Goal: Obtain resource: Obtain resource

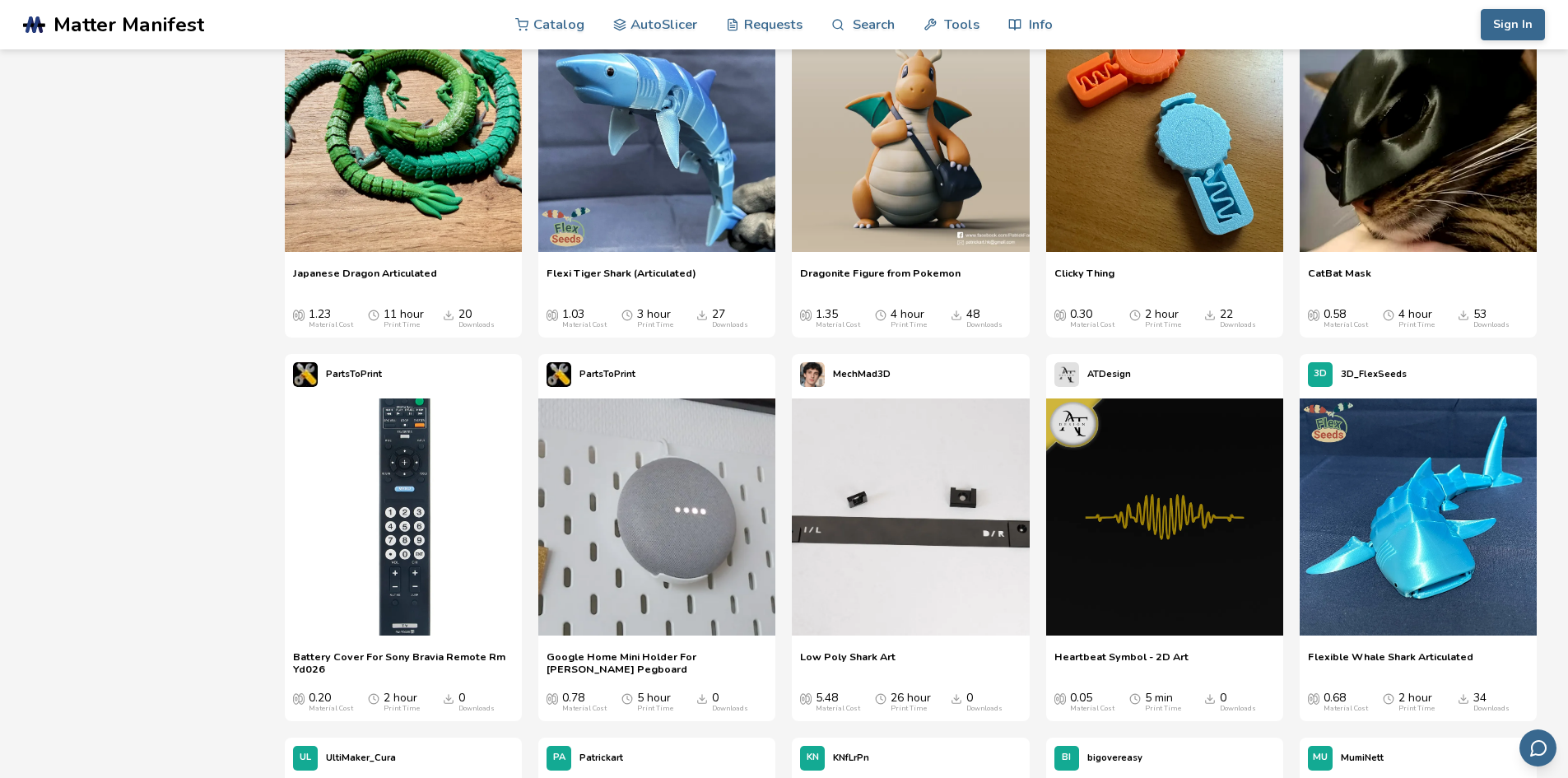
scroll to position [2470, 0]
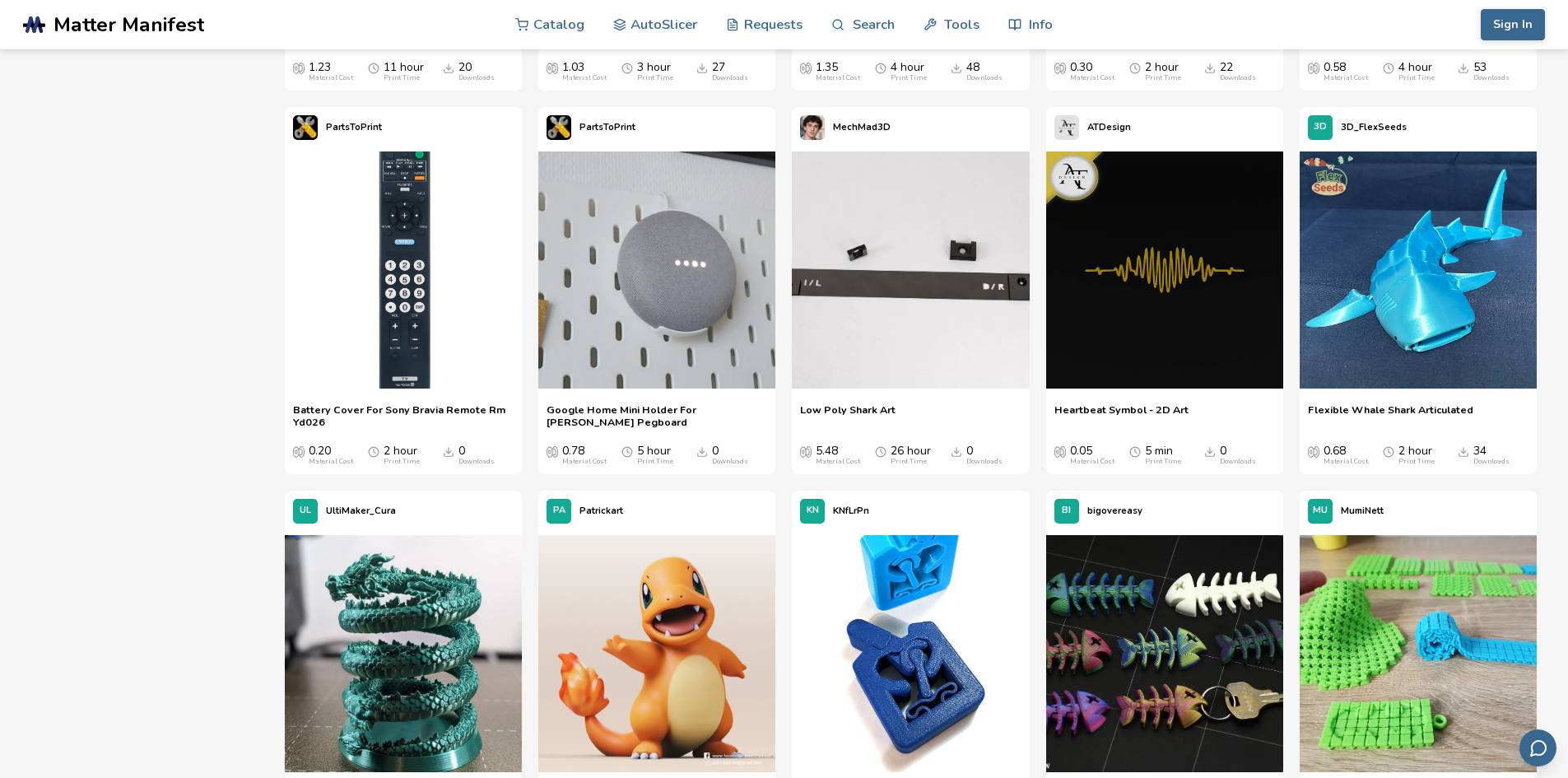
click at [664, 409] on span "Google Home Mini Holder For [PERSON_NAME] Pegboard" at bounding box center [657, 416] width 221 height 25
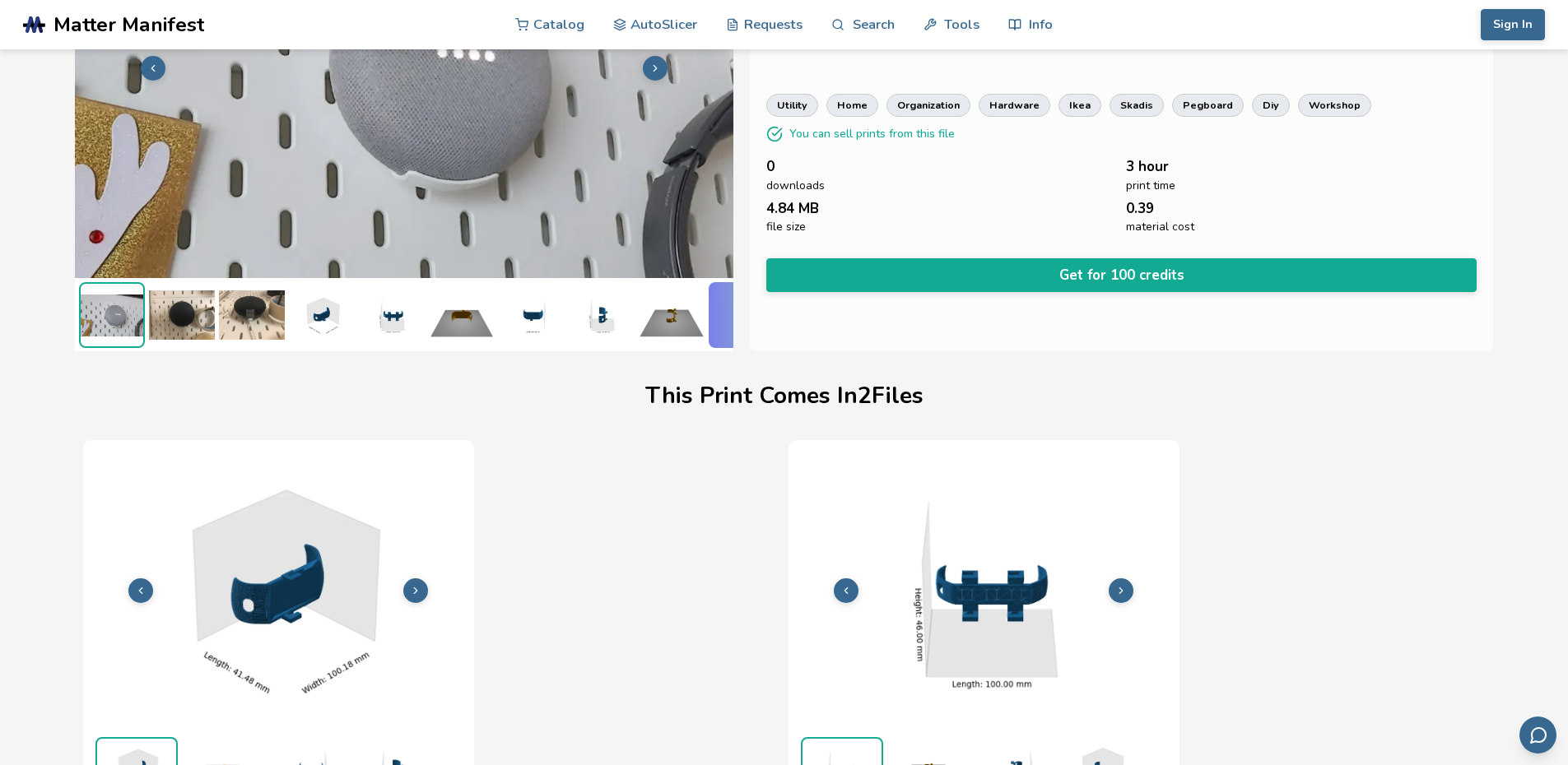
scroll to position [0, 7]
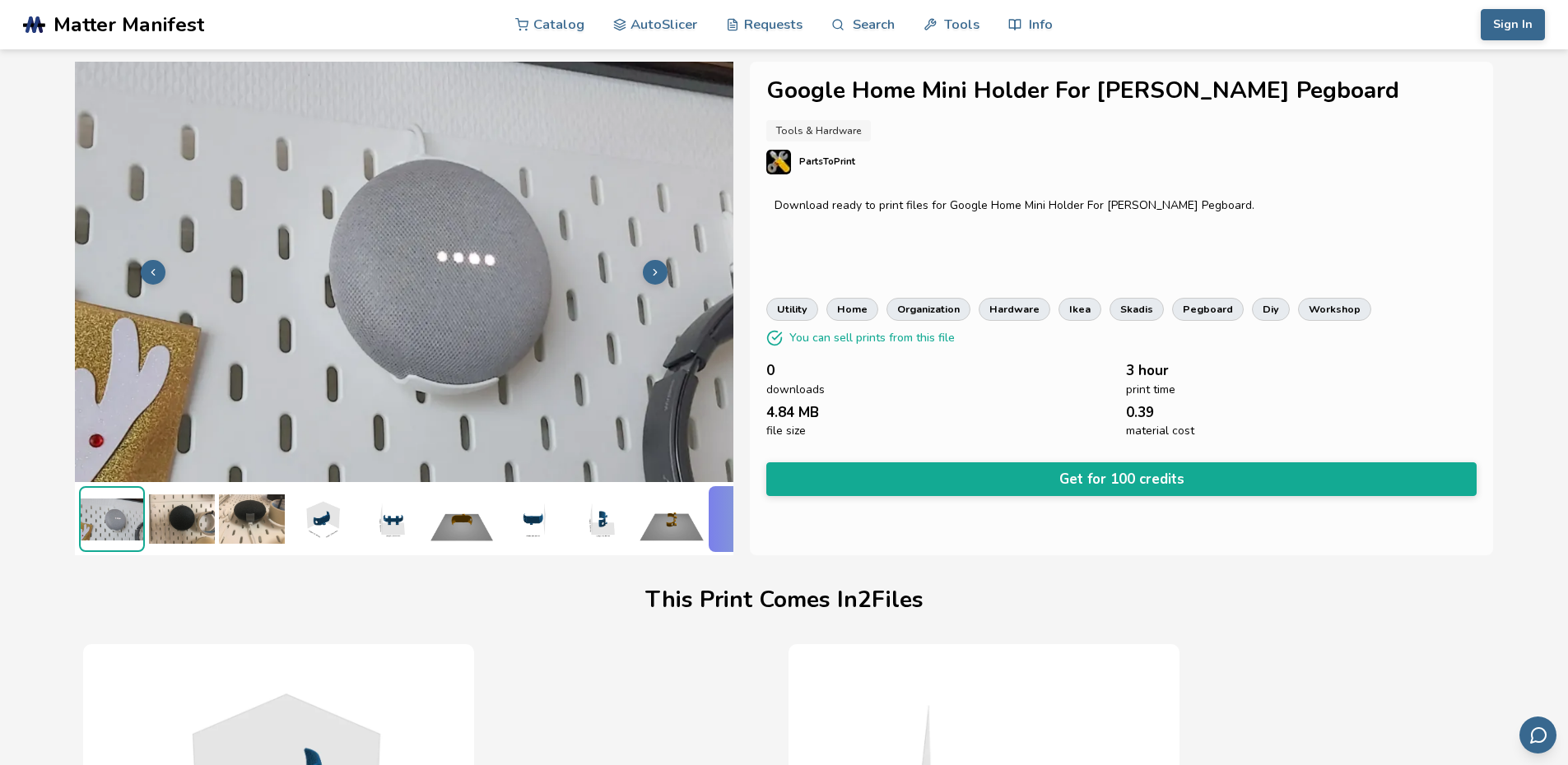
click at [159, 509] on img at bounding box center [182, 519] width 66 height 66
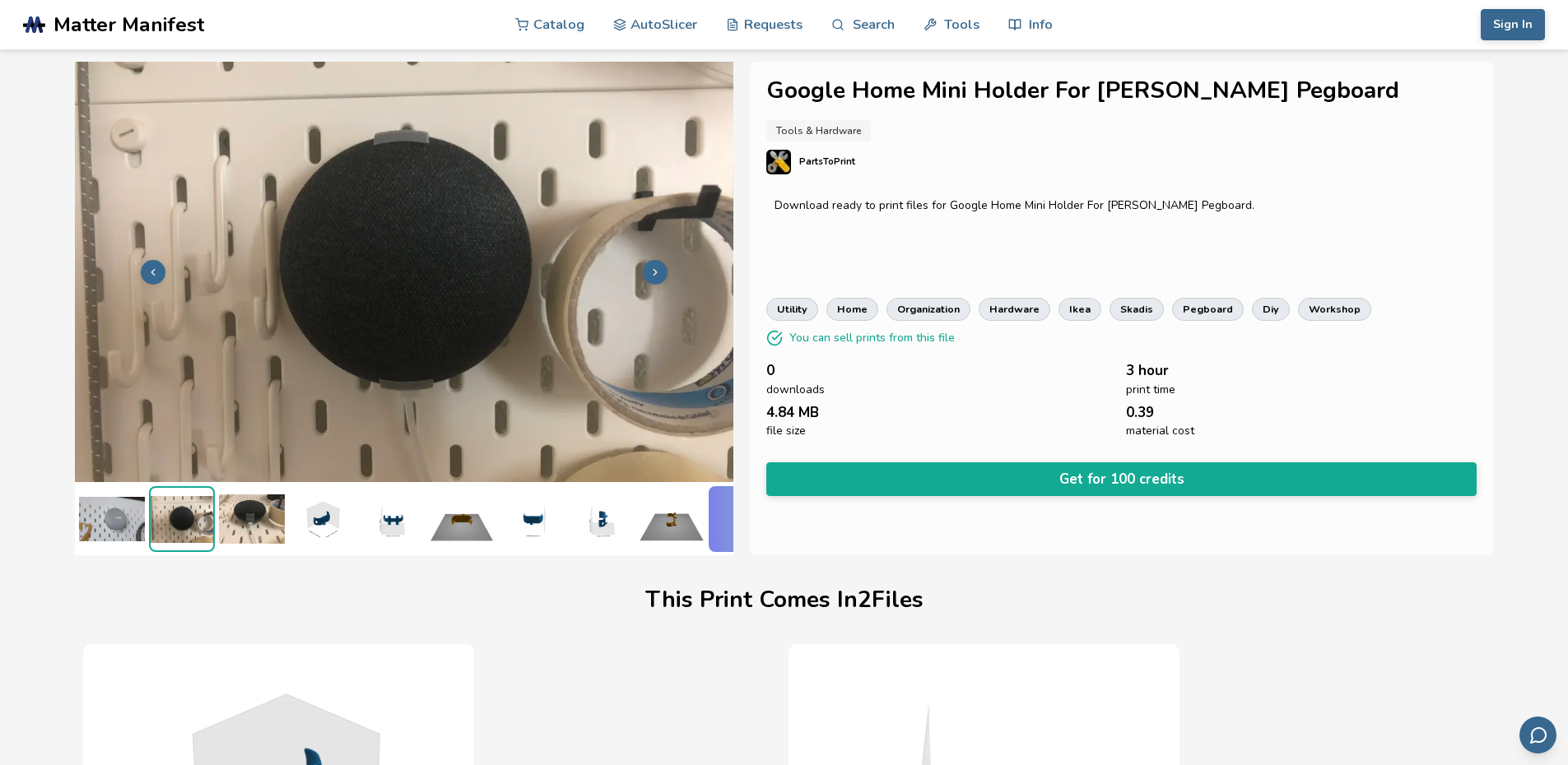
click at [261, 512] on img at bounding box center [252, 519] width 66 height 66
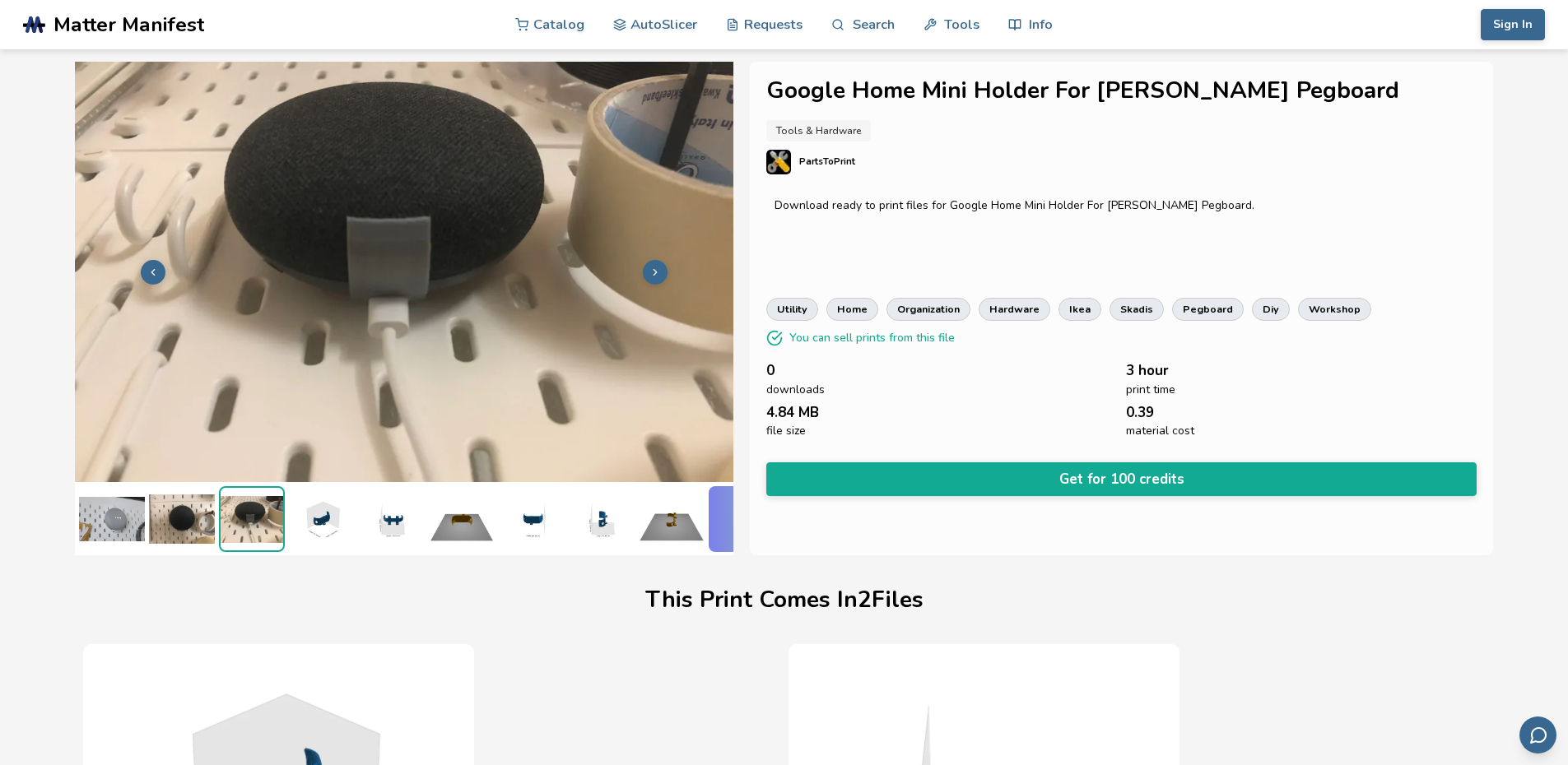
click at [314, 519] on img at bounding box center [322, 519] width 66 height 66
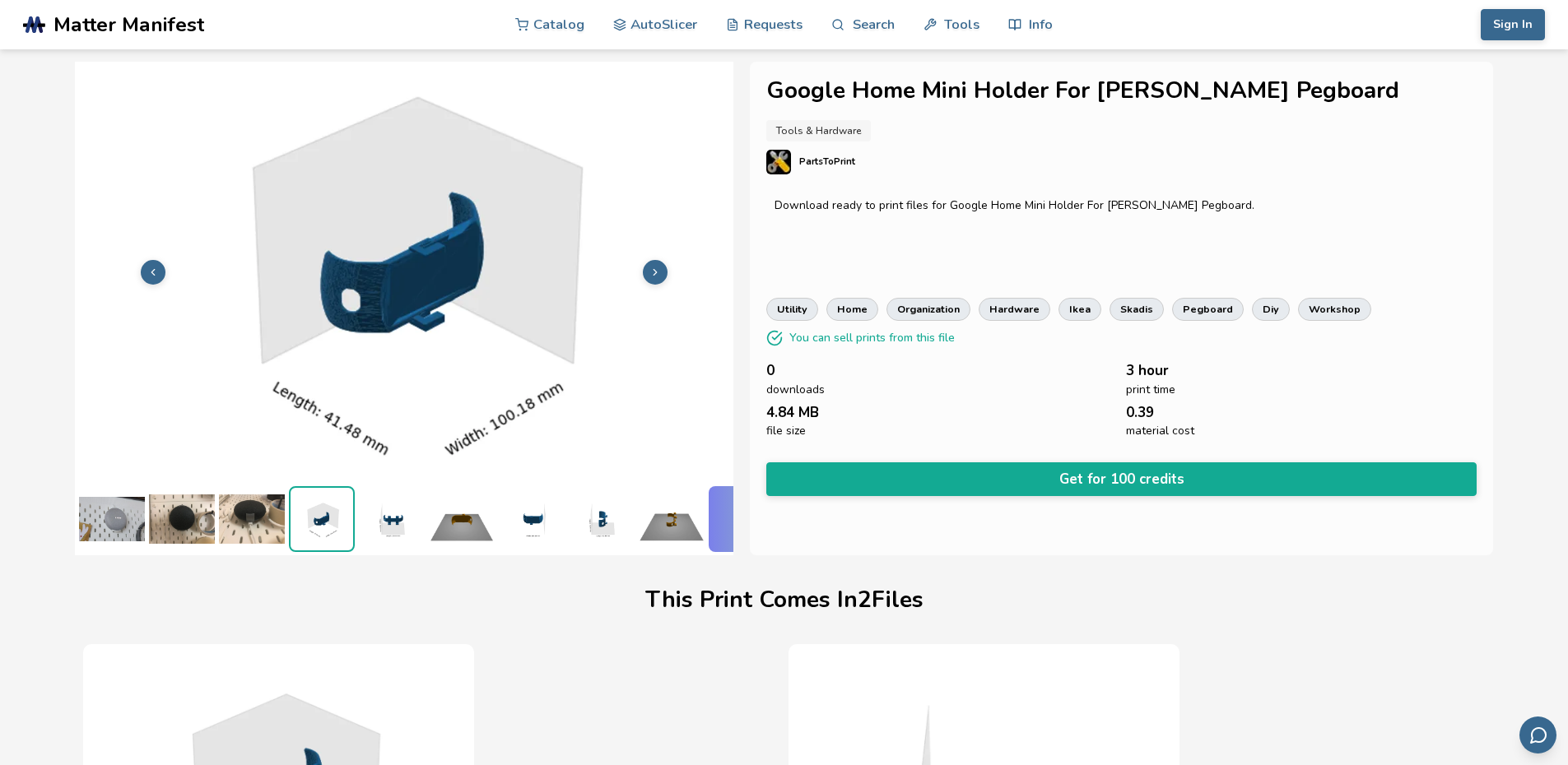
click at [366, 515] on img at bounding box center [392, 519] width 66 height 66
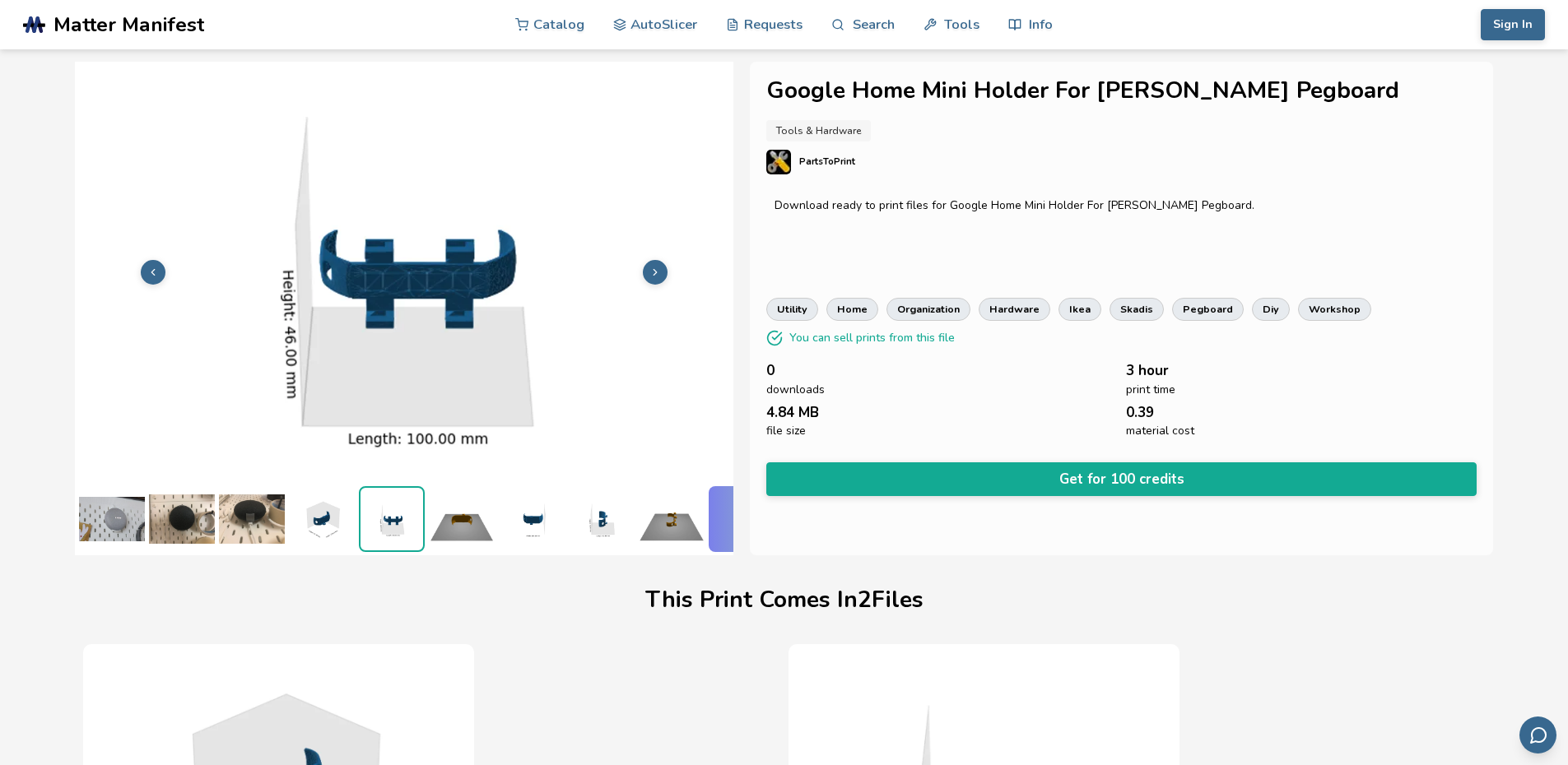
click at [433, 517] on img at bounding box center [462, 519] width 66 height 66
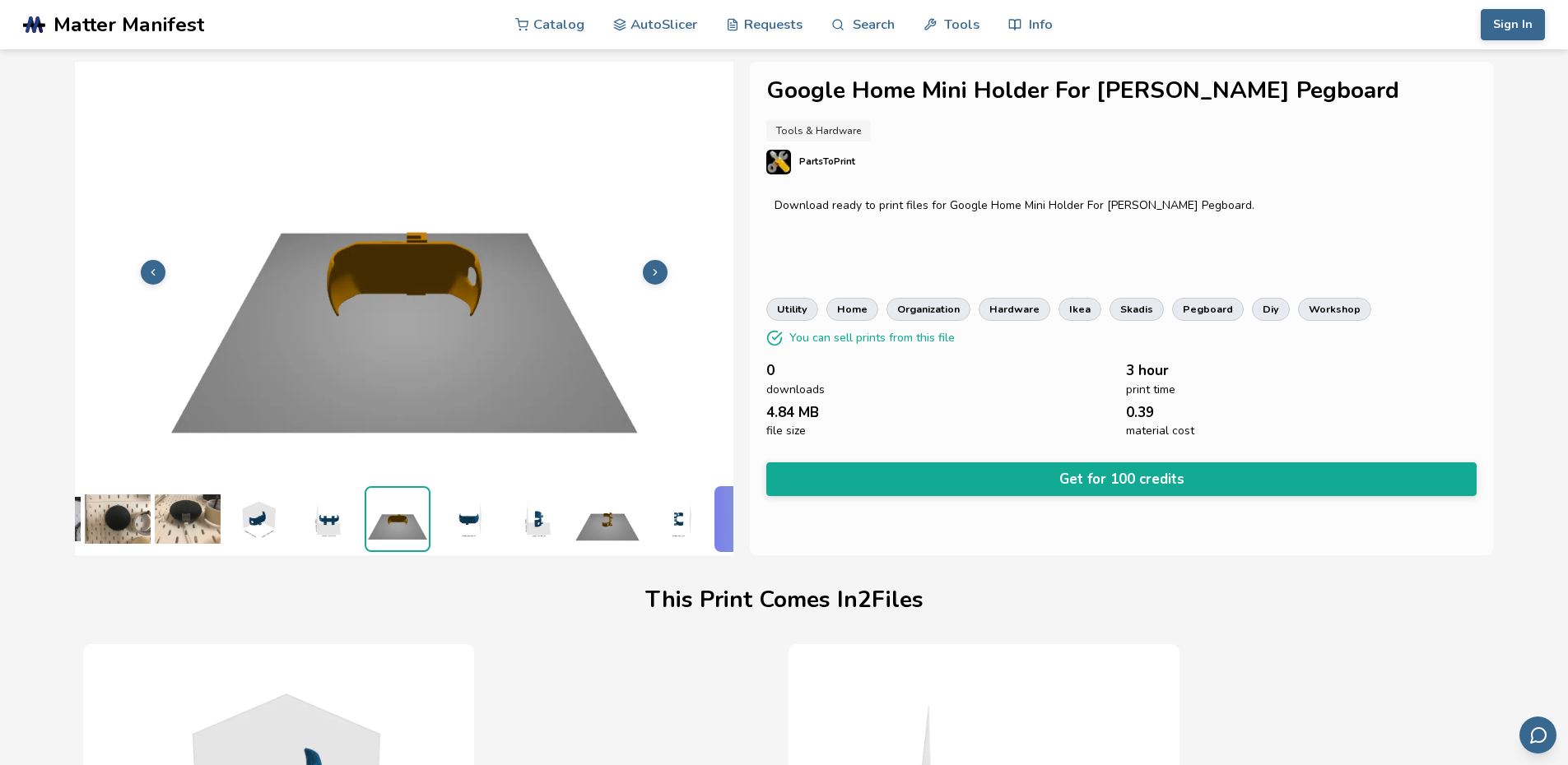
click at [488, 517] on img at bounding box center [468, 519] width 66 height 66
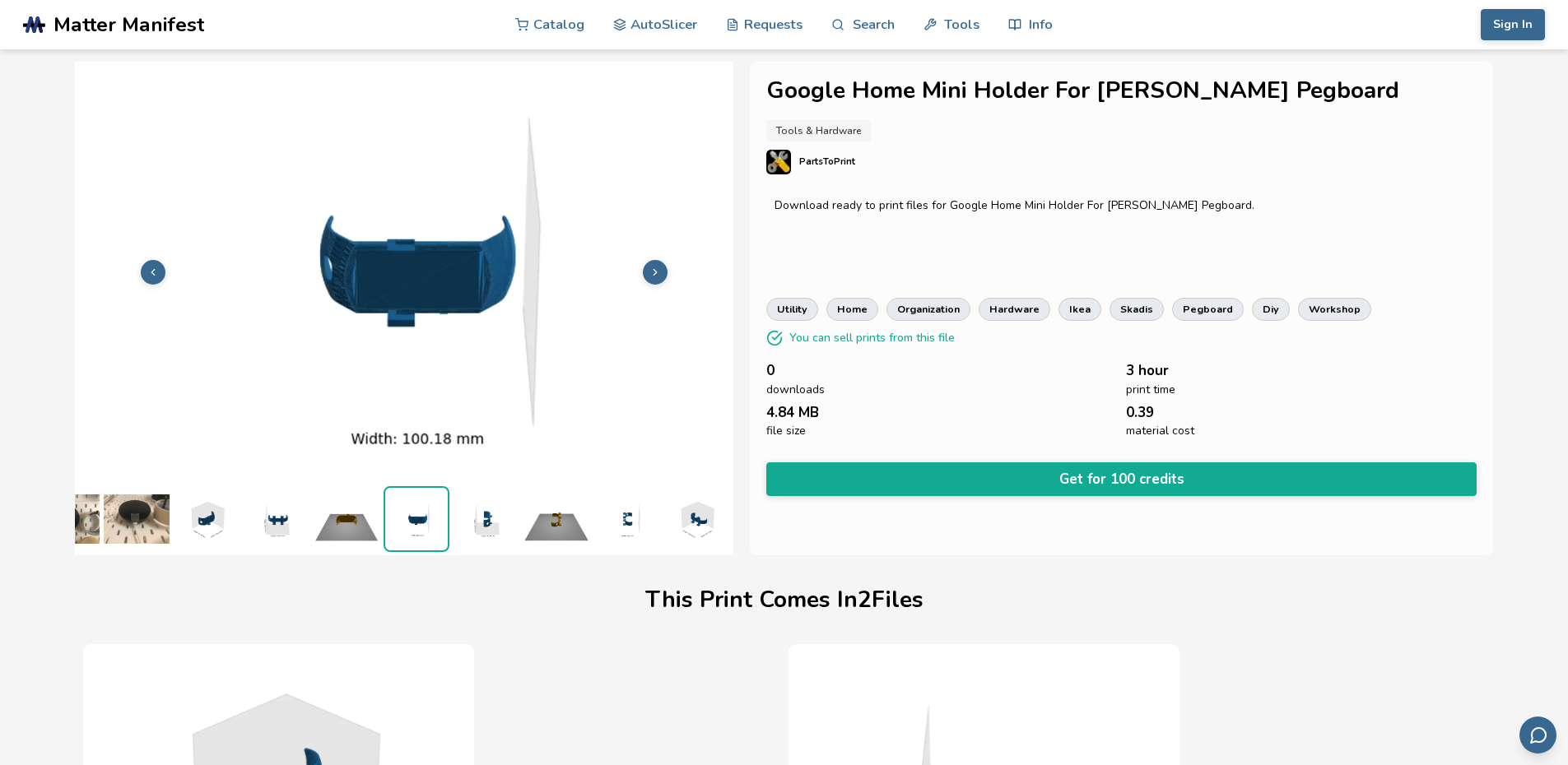
scroll to position [0, 128]
click at [488, 517] on img at bounding box center [486, 519] width 66 height 66
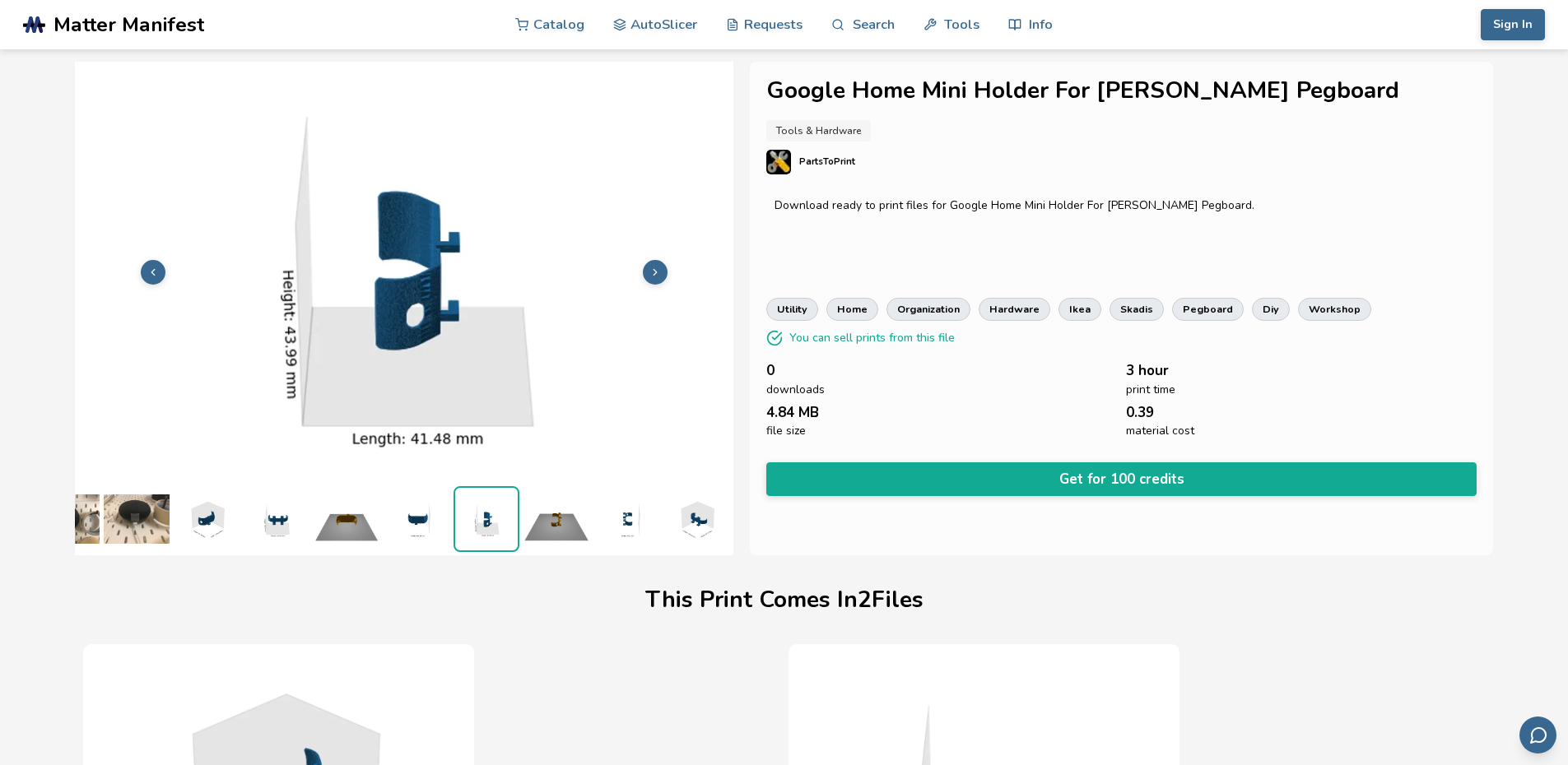
click at [489, 515] on img at bounding box center [486, 519] width 63 height 63
click at [523, 514] on img at bounding box center [556, 519] width 66 height 66
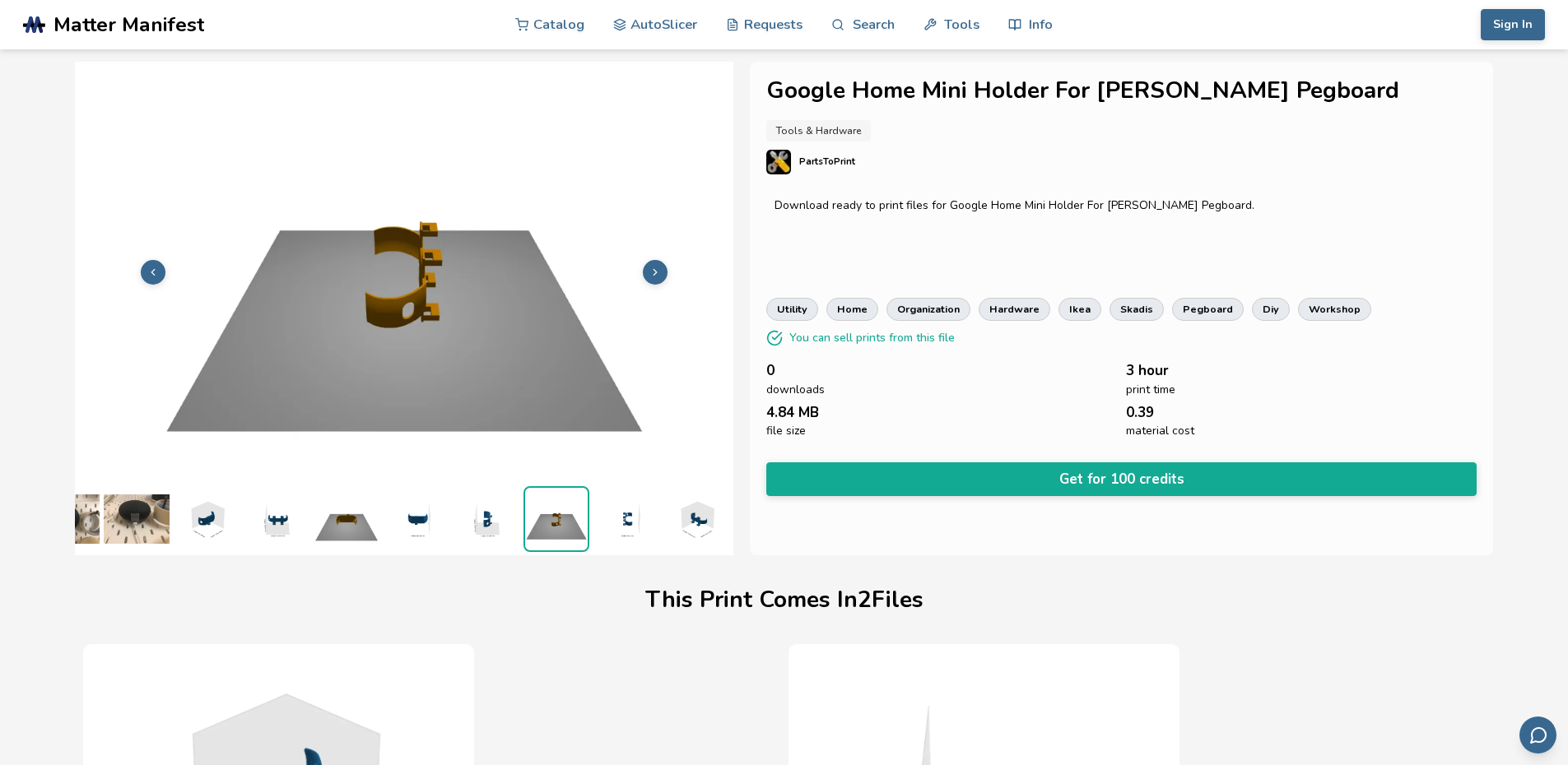
click at [632, 514] on img at bounding box center [626, 519] width 66 height 66
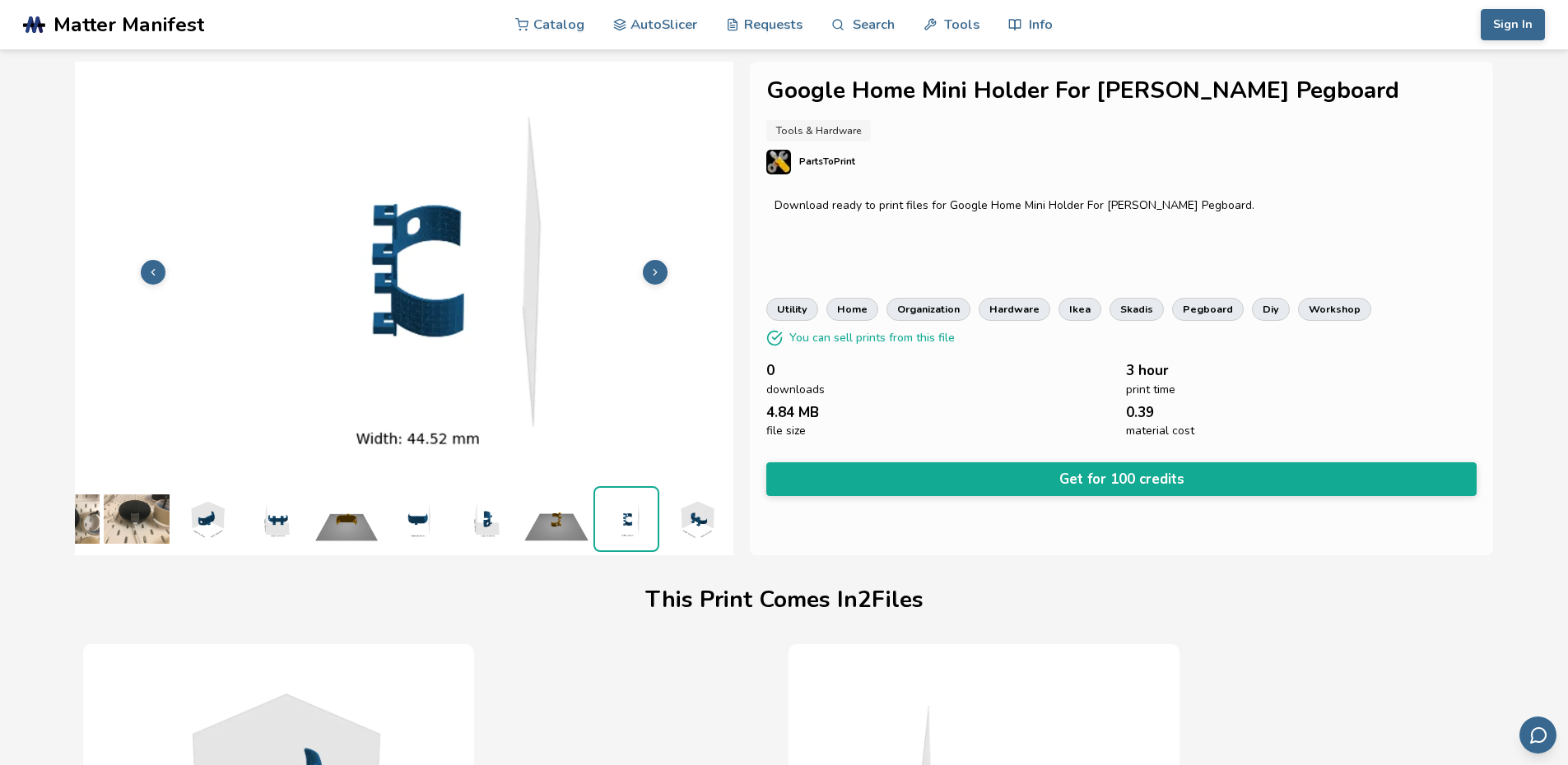
click at [688, 514] on img at bounding box center [696, 519] width 66 height 66
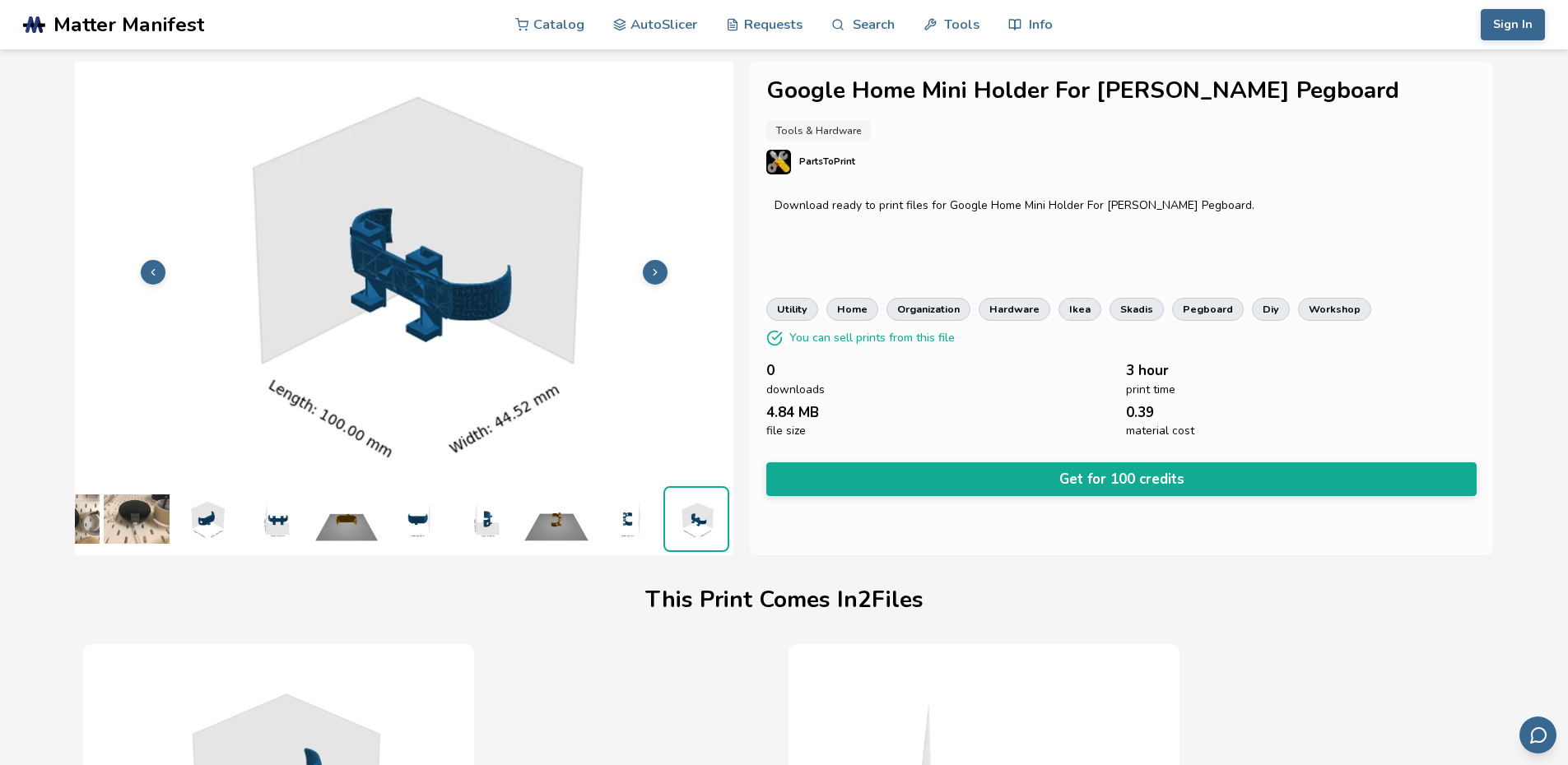
click at [124, 511] on img at bounding box center [137, 519] width 66 height 66
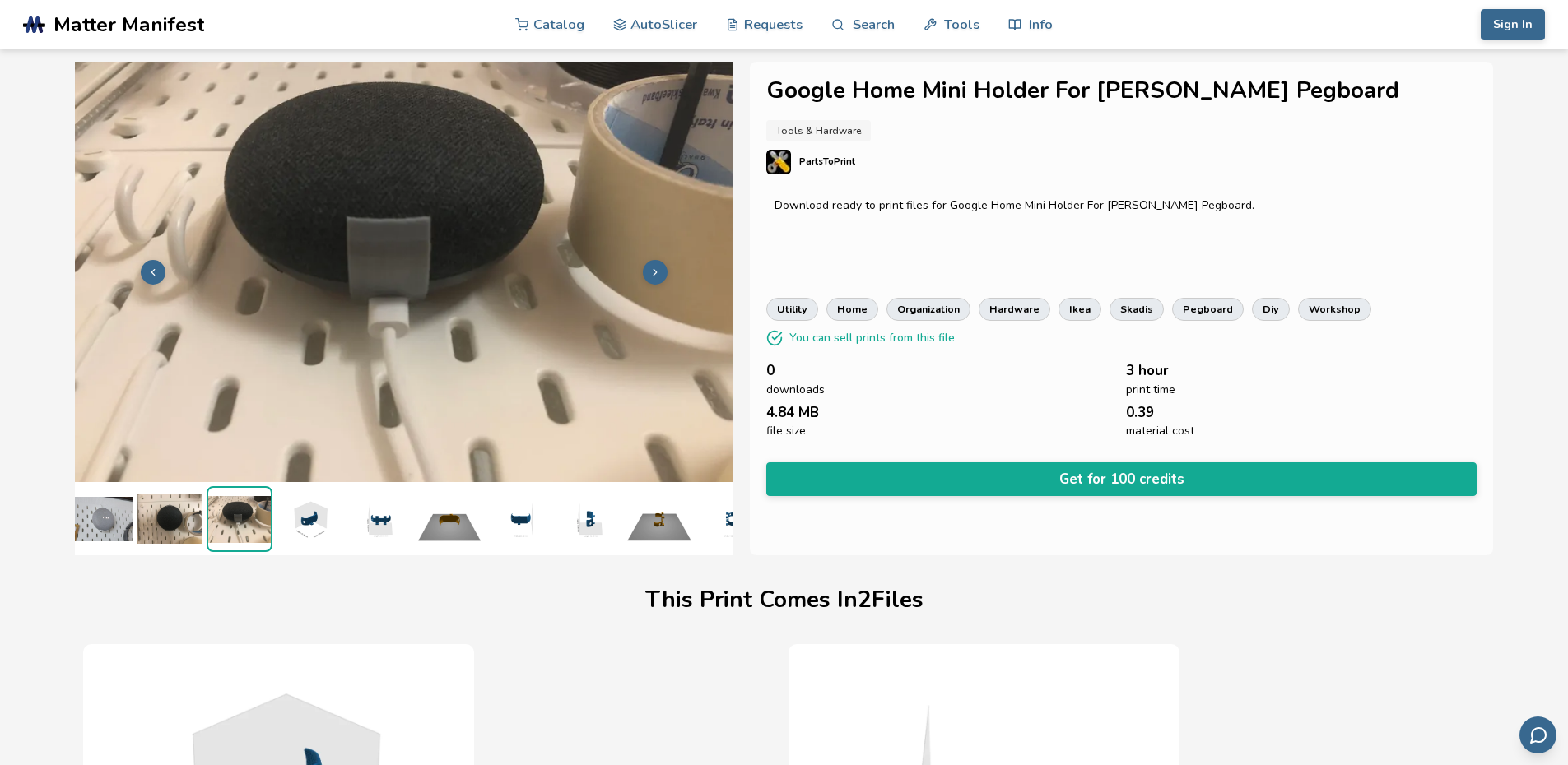
scroll to position [0, 0]
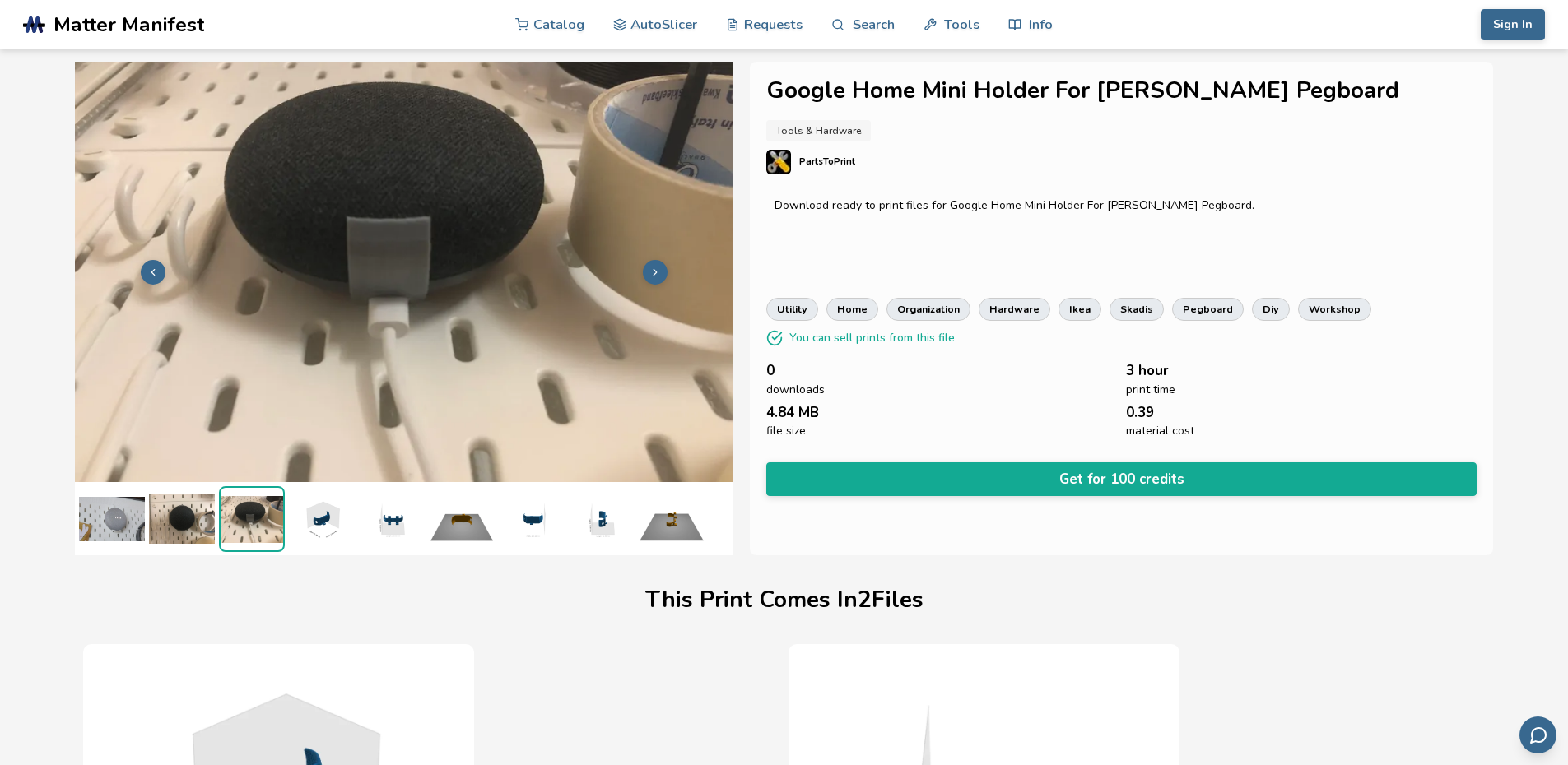
click at [128, 509] on img at bounding box center [112, 519] width 66 height 66
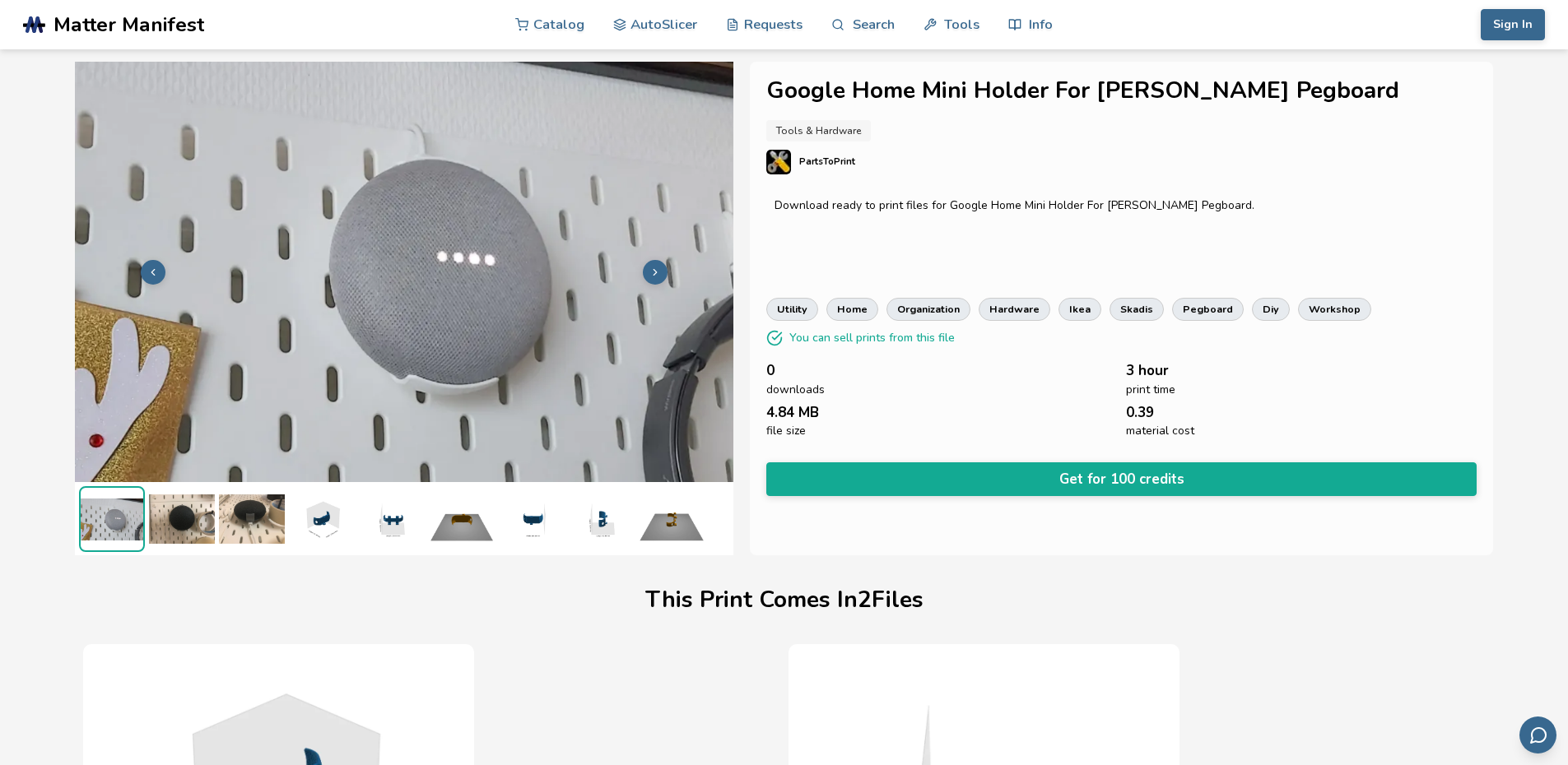
click at [127, 509] on img at bounding box center [112, 519] width 63 height 63
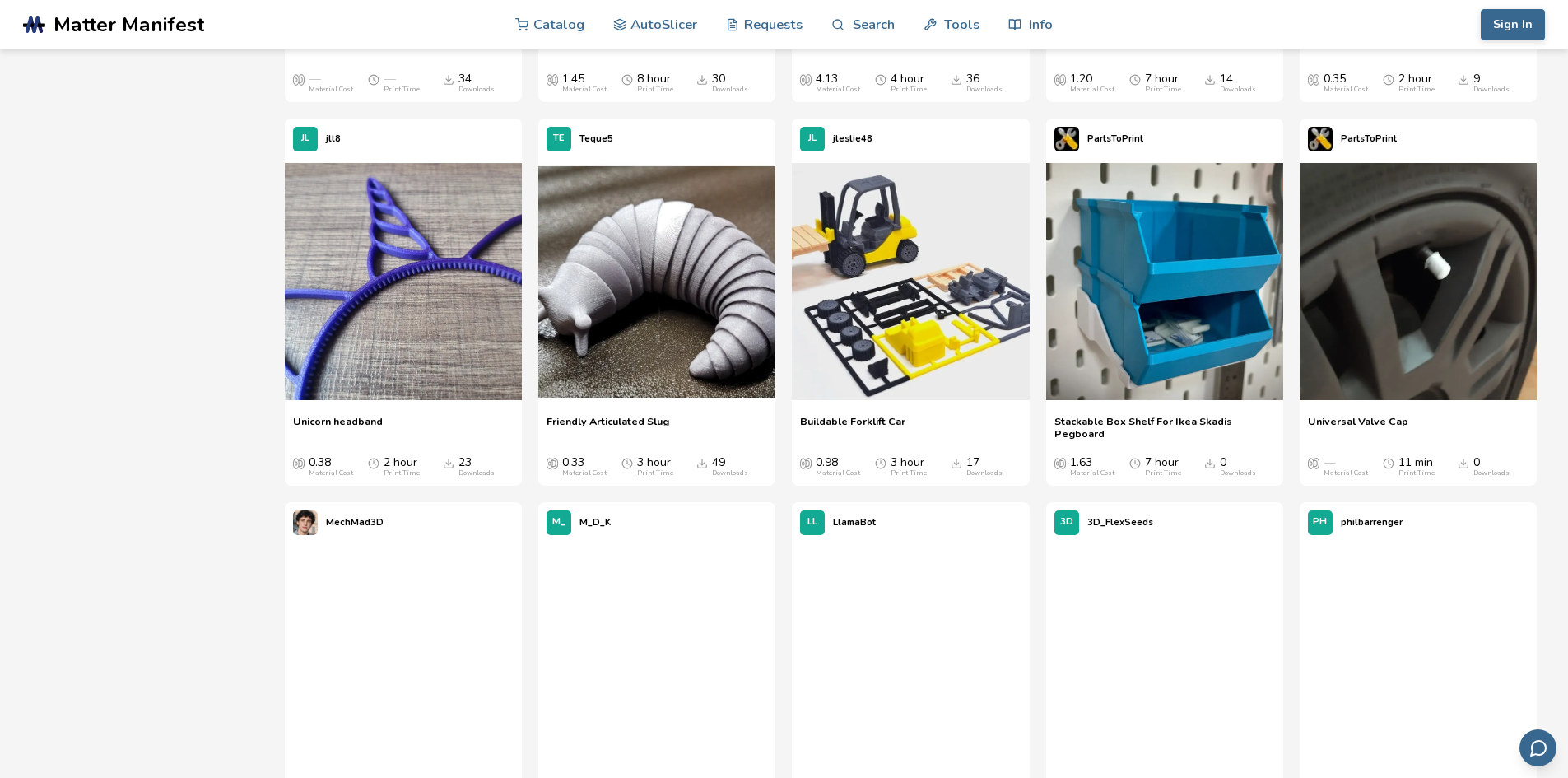
scroll to position [4000, 0]
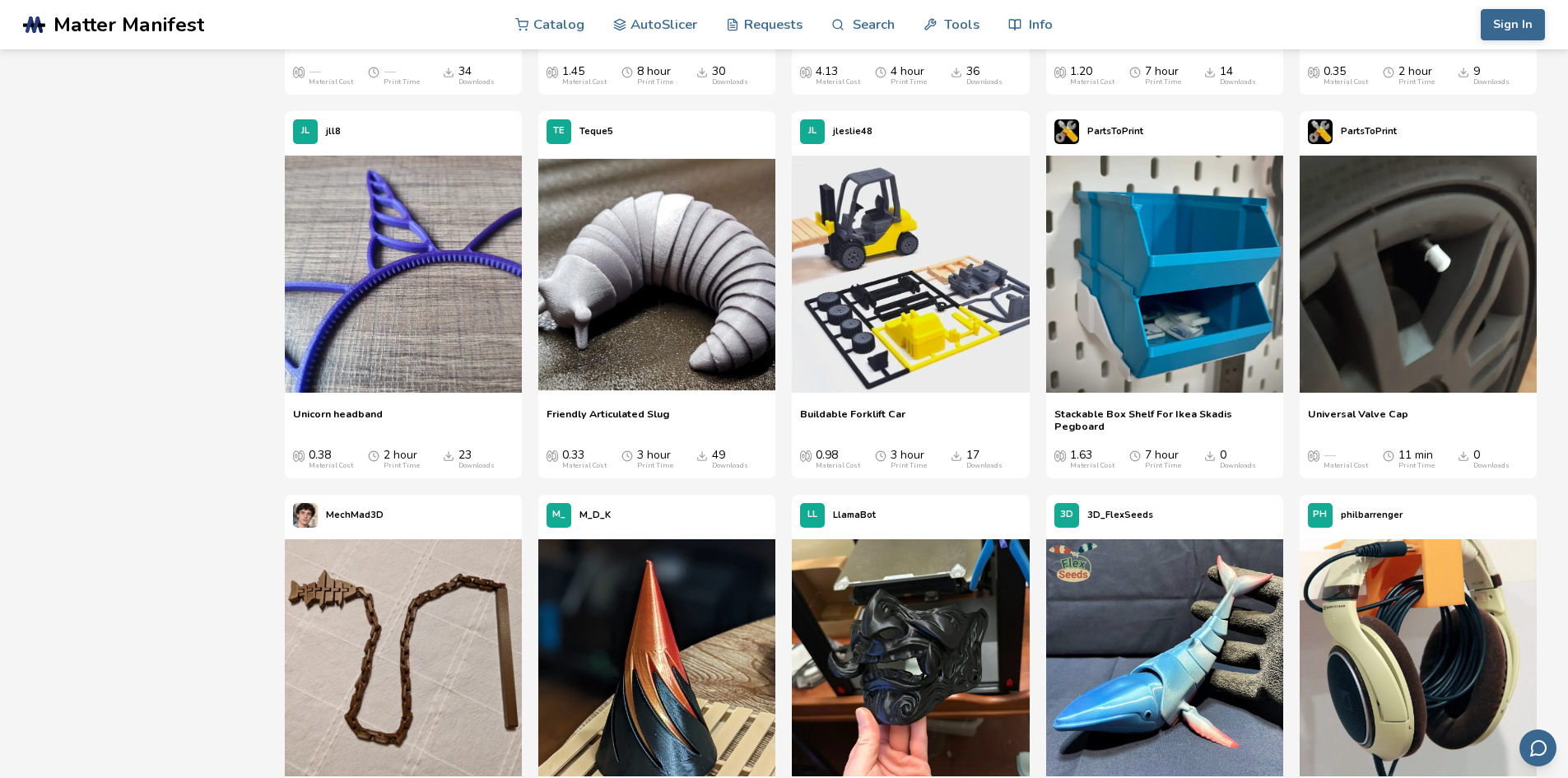
click at [1193, 417] on span "Stackable Box Shelf For Ikea Skadis Pegboard" at bounding box center [1165, 420] width 221 height 25
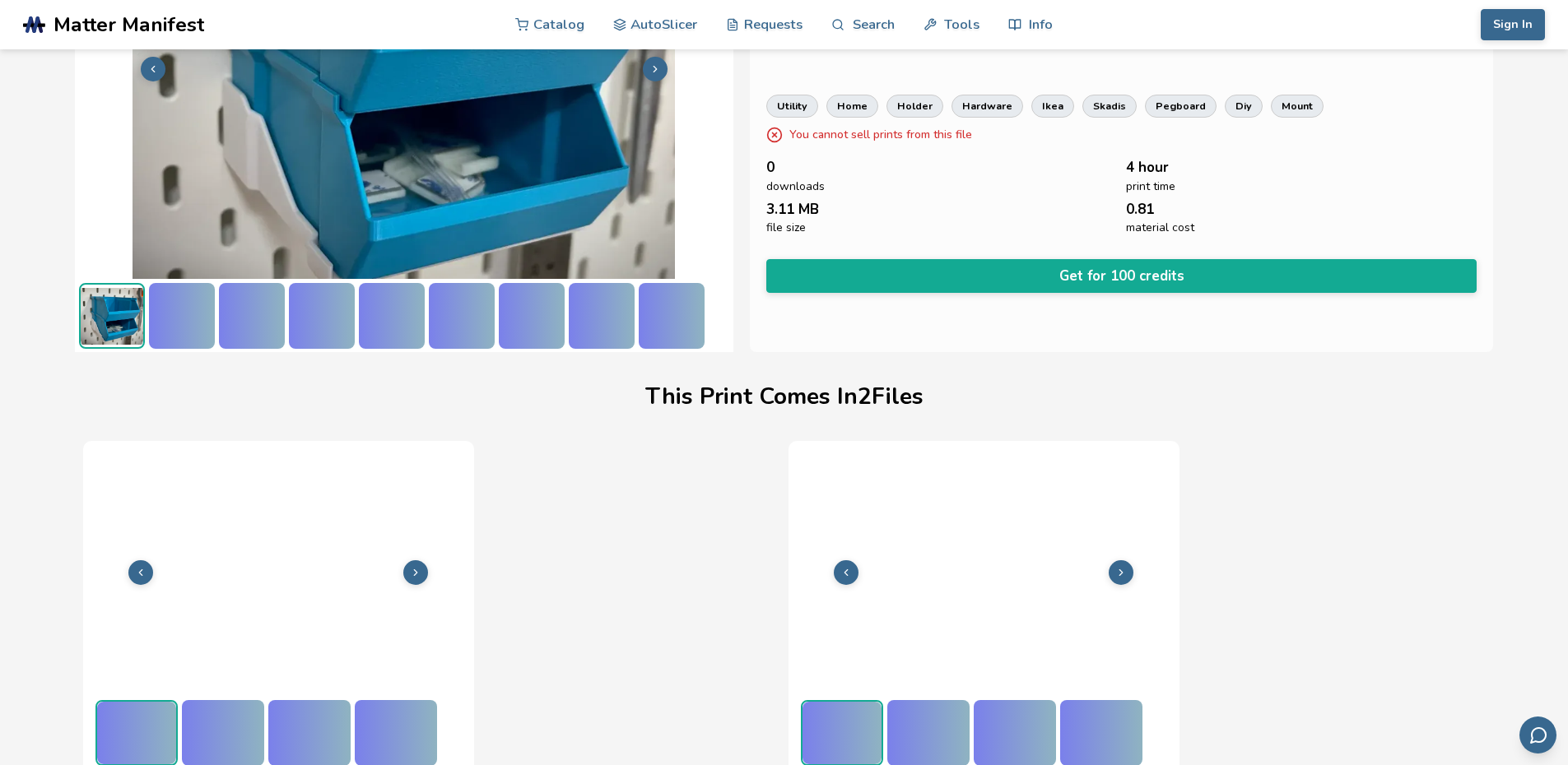
scroll to position [0, 7]
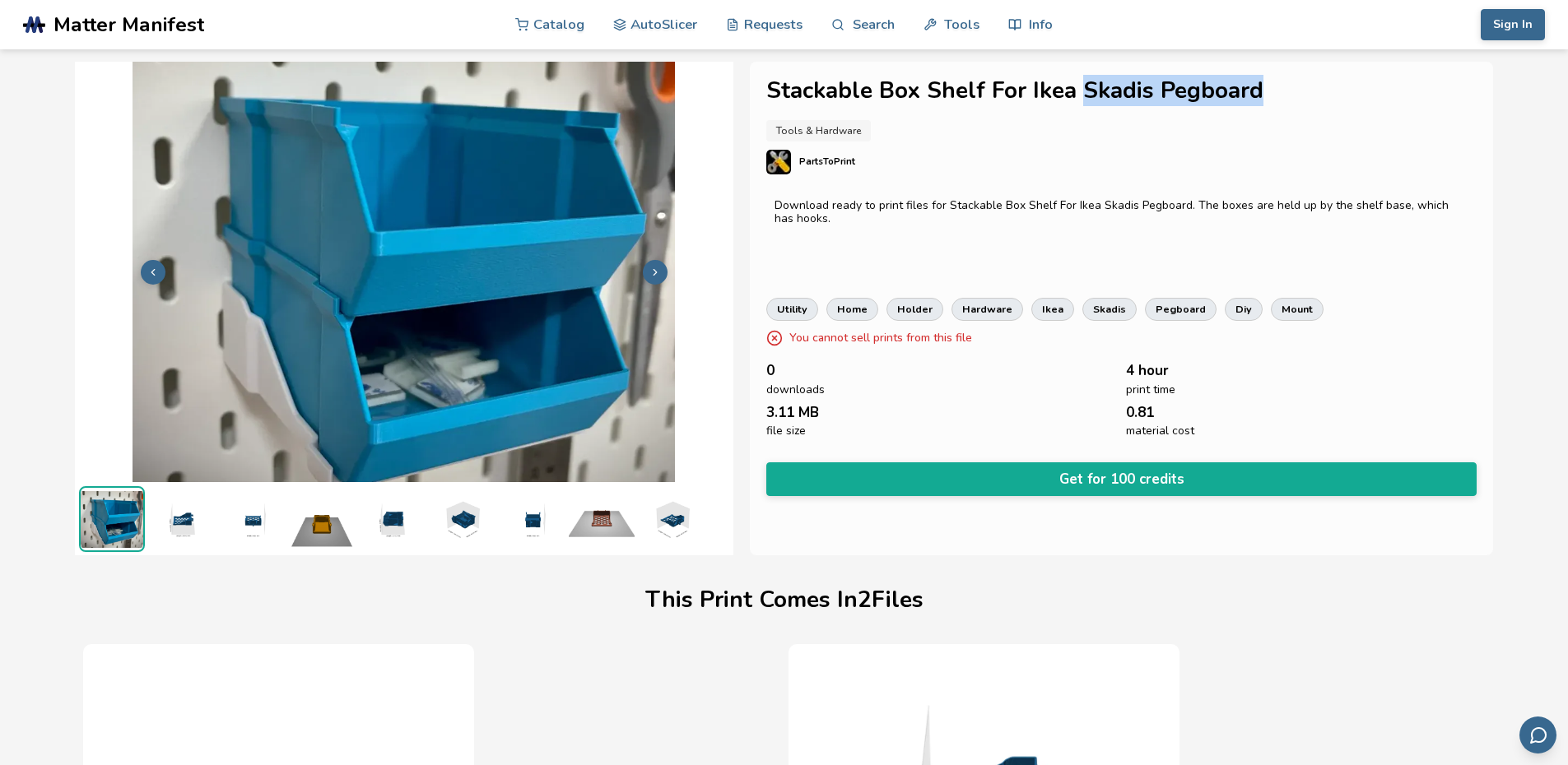
drag, startPoint x: 1073, startPoint y: 94, endPoint x: 1247, endPoint y: 82, distance: 174.4
click at [1247, 82] on h1 "Stackable Box Shelf For Ikea Skadis Pegboard" at bounding box center [1122, 90] width 711 height 26
drag, startPoint x: 1266, startPoint y: 100, endPoint x: 1245, endPoint y: 100, distance: 21.0
click at [1266, 100] on h1 "Stackable Box Shelf For Ikea Skadis Pegboard" at bounding box center [1122, 90] width 711 height 26
drag, startPoint x: 1064, startPoint y: 90, endPoint x: 1077, endPoint y: 90, distance: 13.0
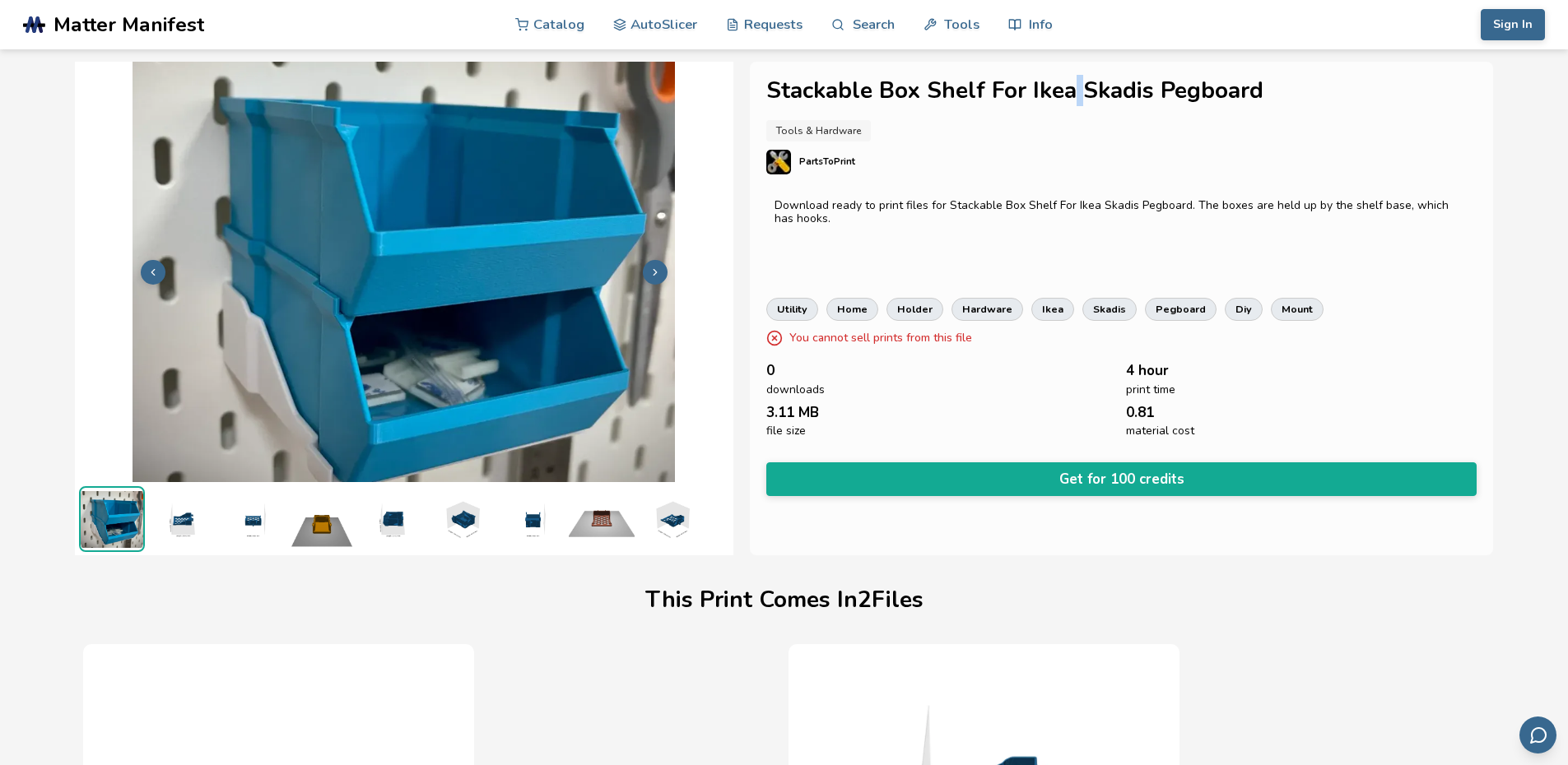
click at [1077, 90] on h1 "Stackable Box Shelf For Ikea Skadis Pegboard" at bounding box center [1122, 90] width 711 height 26
click at [1078, 90] on h1 "Stackable Box Shelf For Ikea Skadis Pegboard" at bounding box center [1122, 90] width 711 height 26
drag, startPoint x: 1078, startPoint y: 89, endPoint x: 1258, endPoint y: 86, distance: 180.0
click at [1258, 86] on h1 "Stackable Box Shelf For Ikea Skadis Pegboard" at bounding box center [1122, 90] width 711 height 26
copy h1 "Skadis Pegboard"
